Goal: Information Seeking & Learning: Learn about a topic

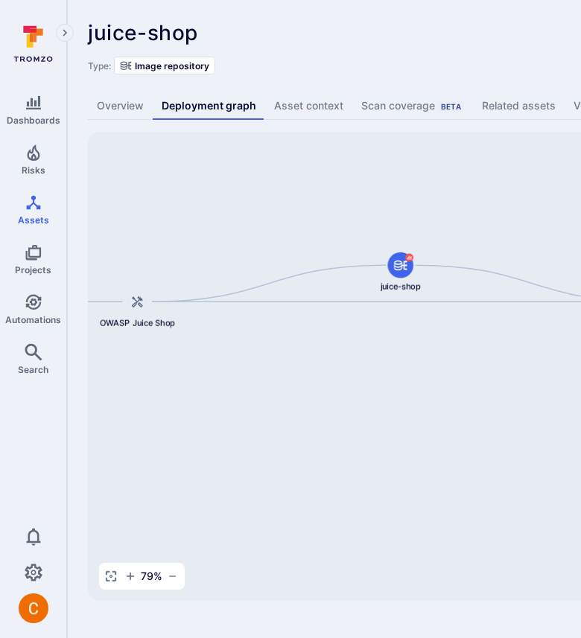
drag, startPoint x: 473, startPoint y: 282, endPoint x: 163, endPoint y: 214, distance: 317.1
click at [163, 214] on div "arn:aws:ecr:us-east-2:370539422311:repository/juice-shop/sha256:802c830cc505147…" at bounding box center [573, 366] width 971 height 469
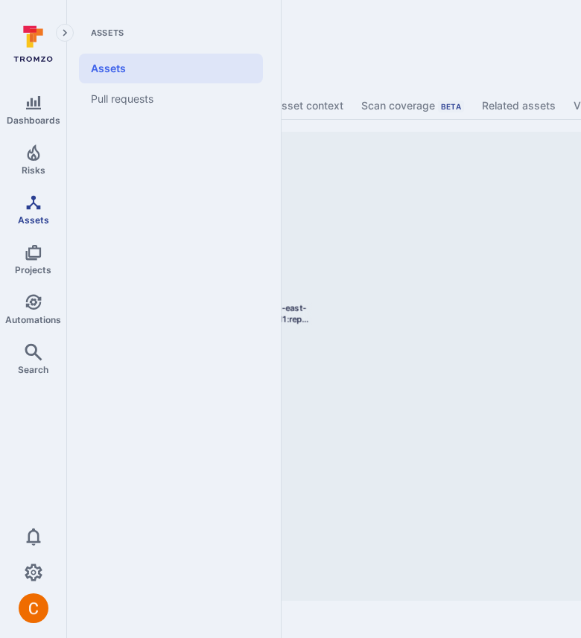
drag, startPoint x: 446, startPoint y: 203, endPoint x: 53, endPoint y: 187, distance: 393.3
click at [53, 187] on div "Dashboards Risks Assets Projects Automations Search 0 Assets Assets Pull reques…" at bounding box center [536, 311] width 1072 height 622
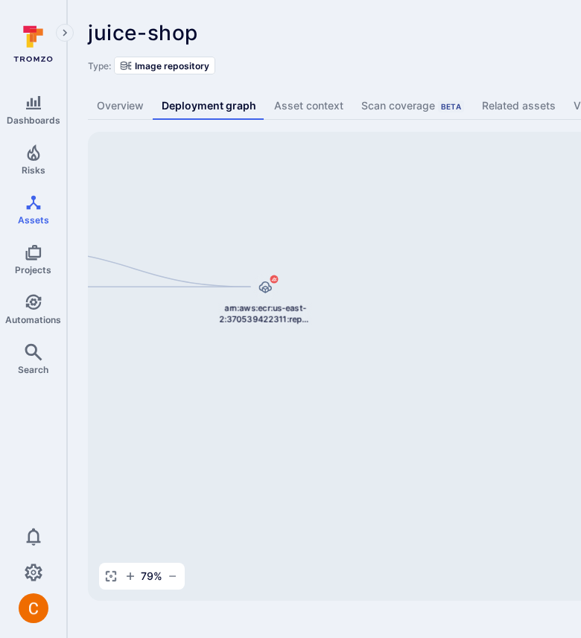
click at [387, 65] on div "Type: Image repository" at bounding box center [569, 66] width 963 height 18
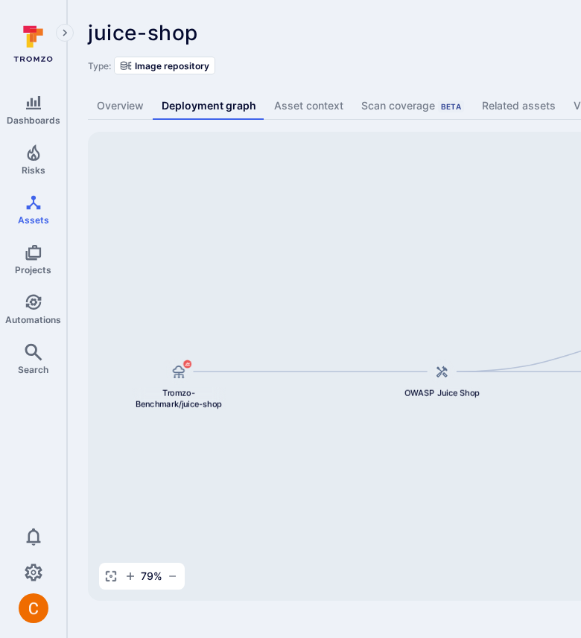
scroll to position [0, 491]
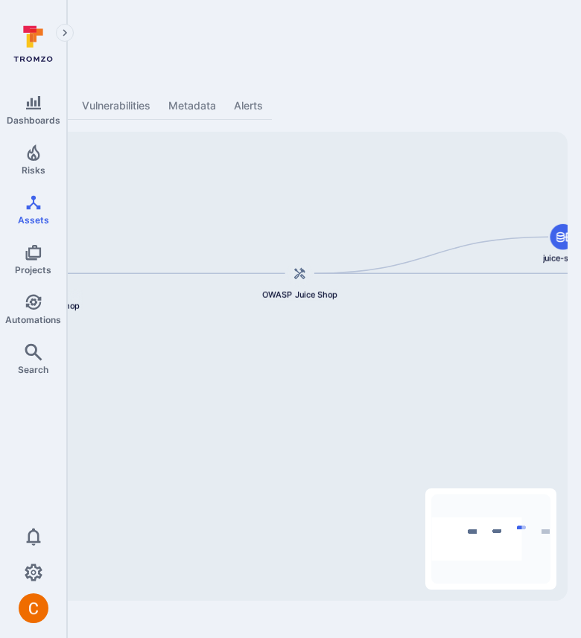
drag, startPoint x: 203, startPoint y: 289, endPoint x: 552, endPoint y: 194, distance: 361.1
click at [552, 194] on div "arn:aws:ecr:us-east-2:370539422311:repository/juice-shop/sha256:802c830cc505147…" at bounding box center [82, 366] width 971 height 469
drag, startPoint x: 213, startPoint y: 274, endPoint x: 570, endPoint y: 278, distance: 357.3
click at [570, 278] on div "juice-shop ... Show more Type: Image repository Overview Deployment graph Asset…" at bounding box center [78, 311] width 1005 height 622
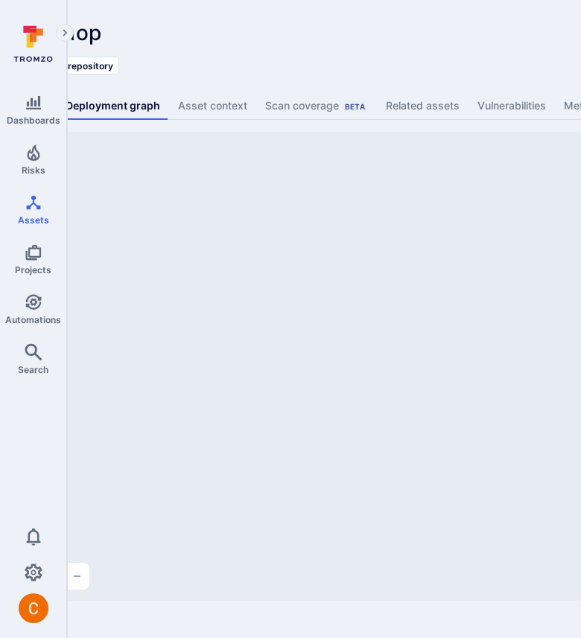
scroll to position [0, 0]
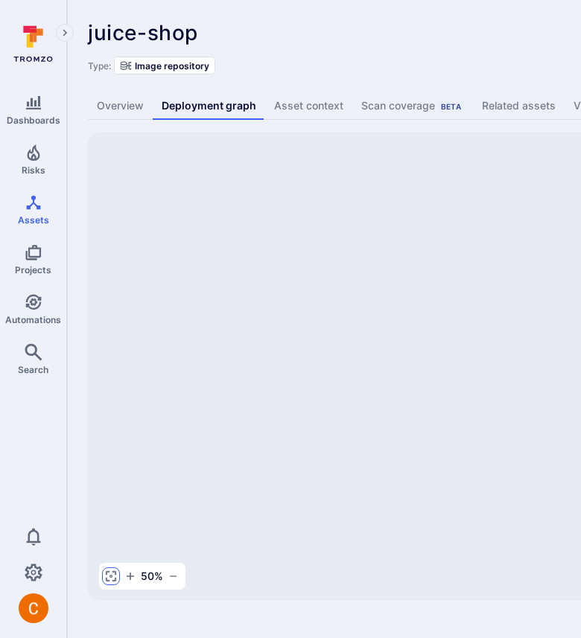
click at [109, 578] on icon "button" at bounding box center [111, 576] width 12 height 12
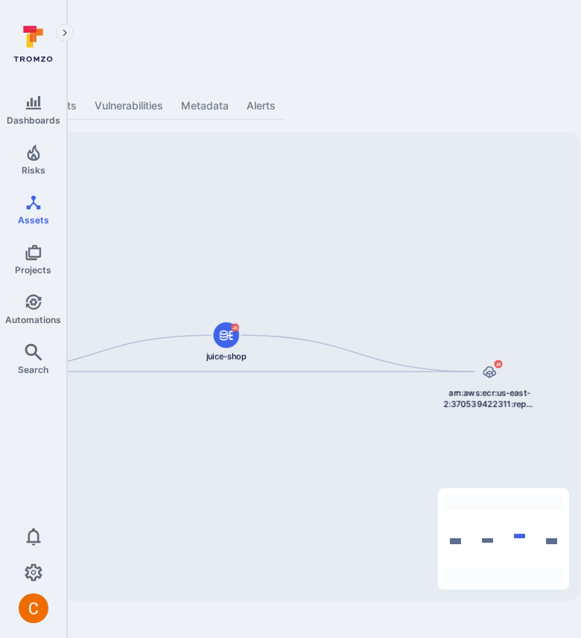
scroll to position [0, 491]
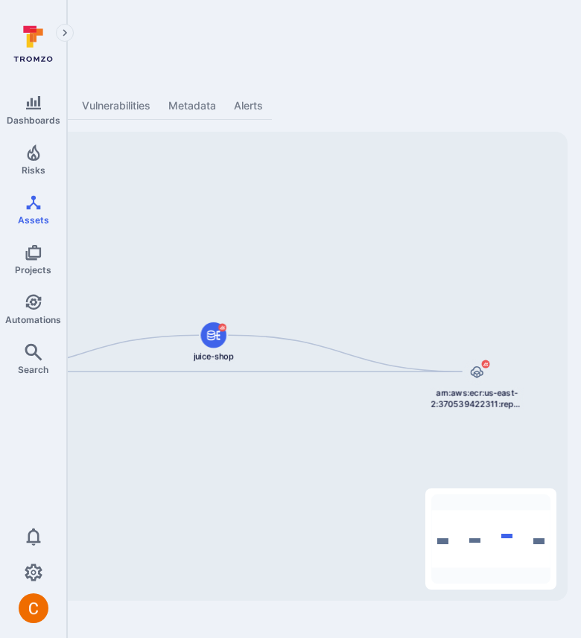
drag, startPoint x: 479, startPoint y: 97, endPoint x: 421, endPoint y: 66, distance: 65.6
click at [421, 66] on div "juice-shop ... Show more Type: Image repository Overview Deployment graph Asset…" at bounding box center [78, 311] width 1005 height 622
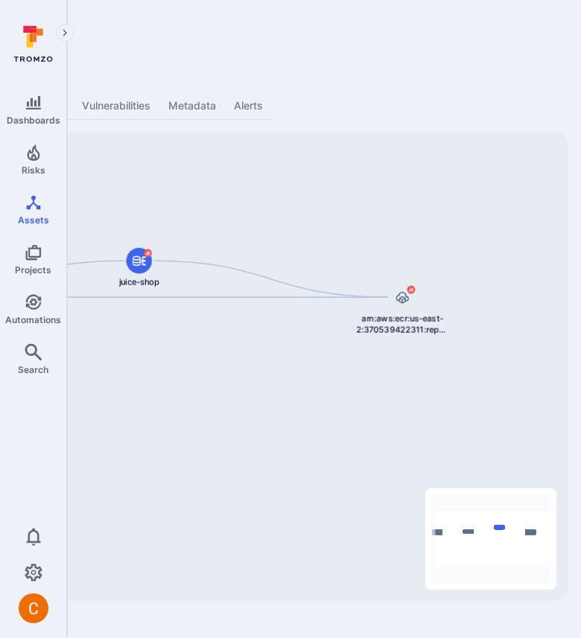
drag, startPoint x: 419, startPoint y: 257, endPoint x: 349, endPoint y: 181, distance: 103.2
click at [349, 181] on div "arn:aws:ecr:us-east-2:370539422311:repository/juice-shop/sha256:802c830cc505147…" at bounding box center [82, 366] width 971 height 469
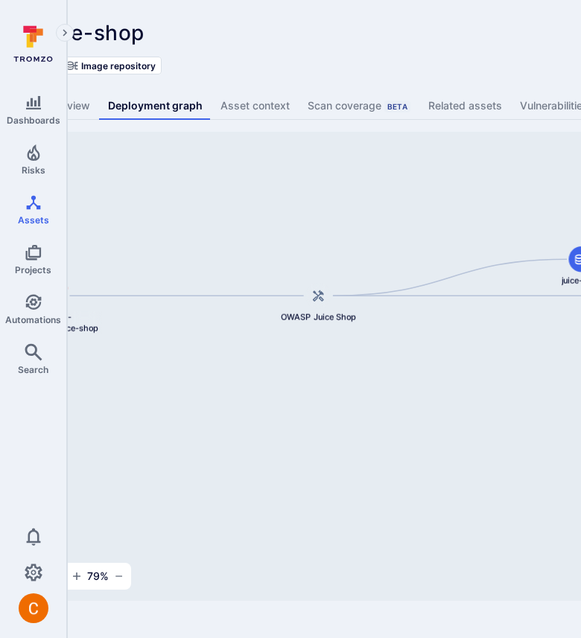
scroll to position [0, 0]
